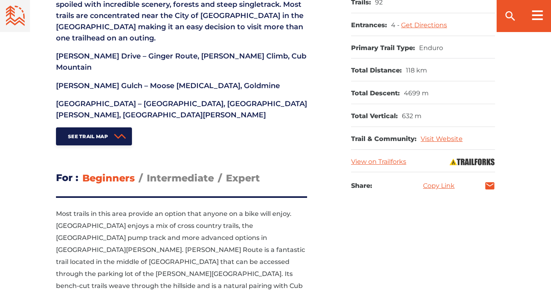
scroll to position [434, 0]
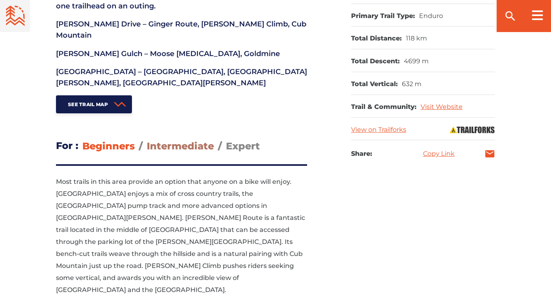
click at [171, 140] on span "Intermediate" at bounding box center [180, 146] width 67 height 12
click at [147, 140] on input "Intermediate" at bounding box center [147, 140] width 0 height 0
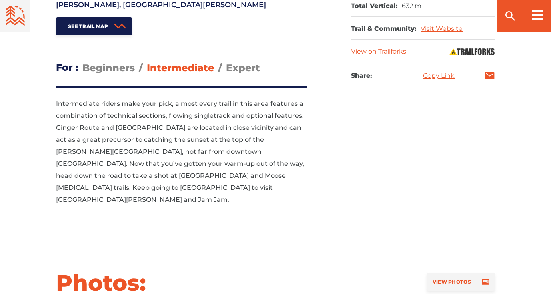
scroll to position [505, 0]
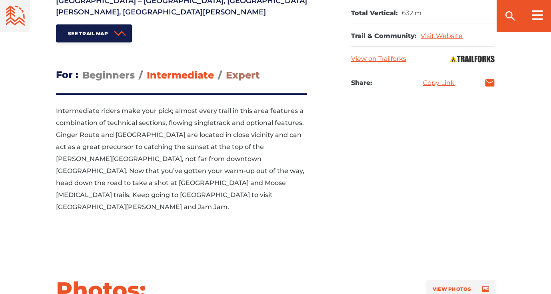
click at [248, 69] on span "Expert" at bounding box center [243, 75] width 34 height 12
click at [226, 69] on input "Expert" at bounding box center [226, 69] width 0 height 0
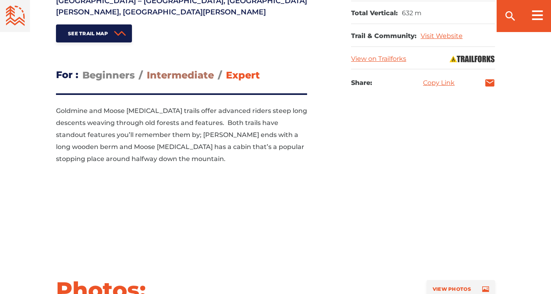
click at [202, 69] on span "Intermediate" at bounding box center [180, 75] width 67 height 12
click at [147, 69] on input "Intermediate" at bounding box center [147, 69] width 0 height 0
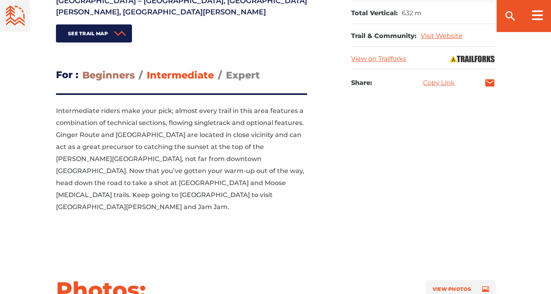
click at [115, 69] on span "Beginners" at bounding box center [108, 75] width 52 height 12
click at [82, 69] on input "Beginners" at bounding box center [82, 69] width 0 height 0
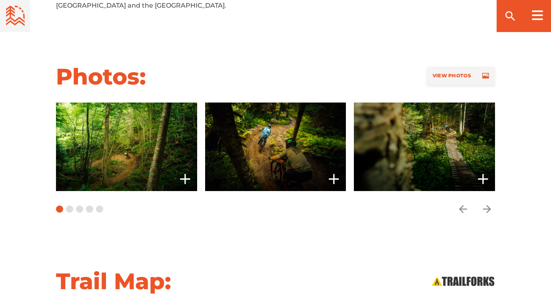
scroll to position [718, 0]
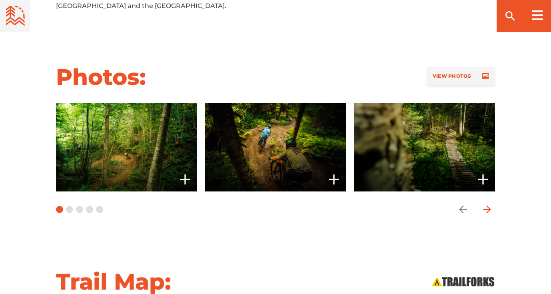
click at [489, 205] on icon "arrow forward" at bounding box center [487, 209] width 8 height 8
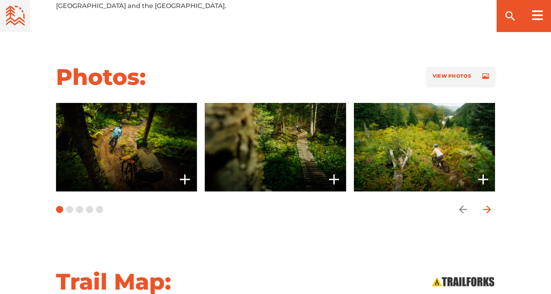
click at [489, 205] on icon "arrow forward" at bounding box center [487, 209] width 8 height 8
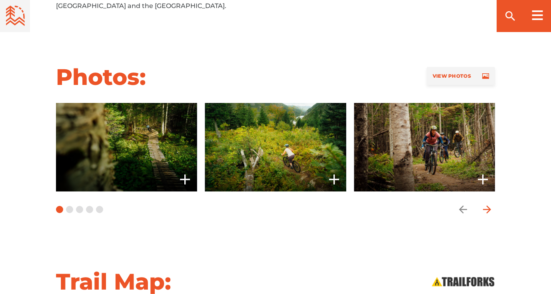
click at [490, 205] on icon "arrow forward" at bounding box center [487, 209] width 8 height 8
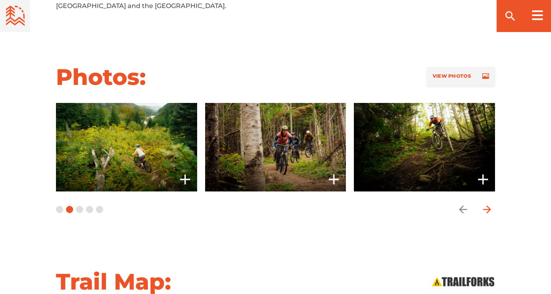
click at [490, 203] on icon "arrow forward" at bounding box center [487, 209] width 12 height 12
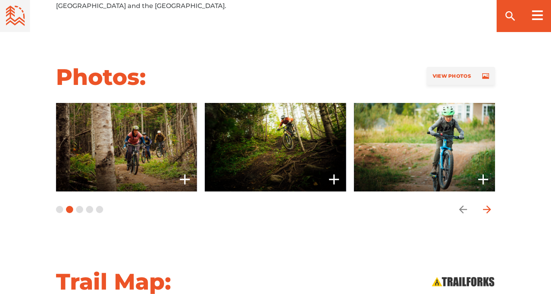
click at [490, 203] on icon "arrow forward" at bounding box center [487, 209] width 12 height 12
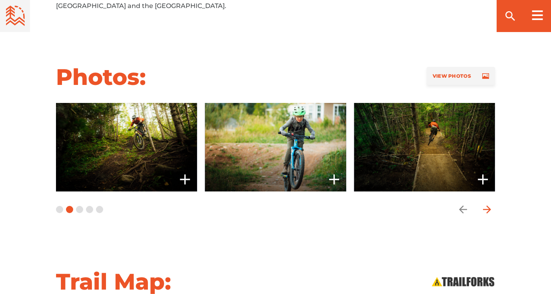
click at [490, 203] on icon "arrow forward" at bounding box center [487, 209] width 12 height 12
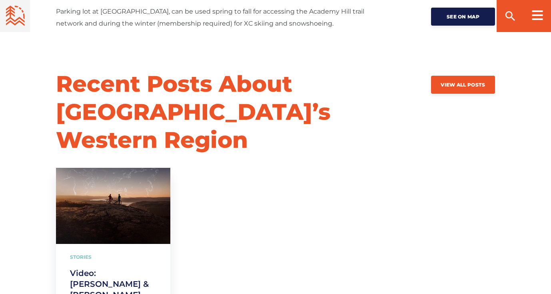
scroll to position [1508, 0]
